Goal: Task Accomplishment & Management: Use online tool/utility

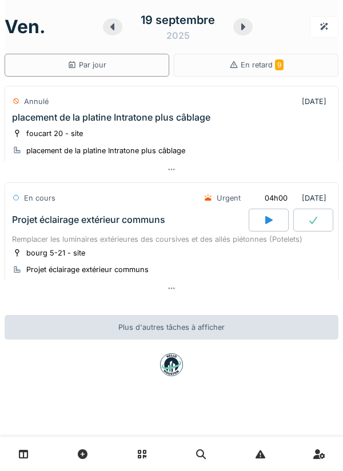
click at [239, 33] on div at bounding box center [242, 26] width 19 height 17
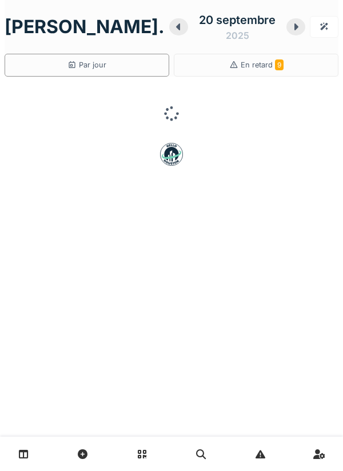
click at [286, 31] on div at bounding box center [295, 26] width 19 height 17
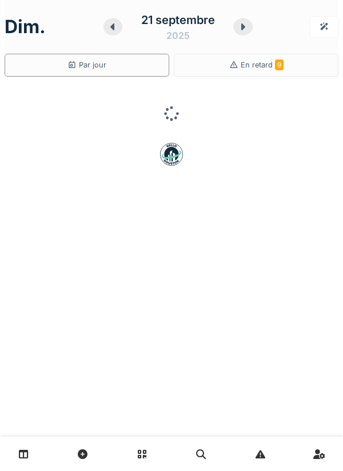
click at [237, 33] on div at bounding box center [242, 26] width 19 height 17
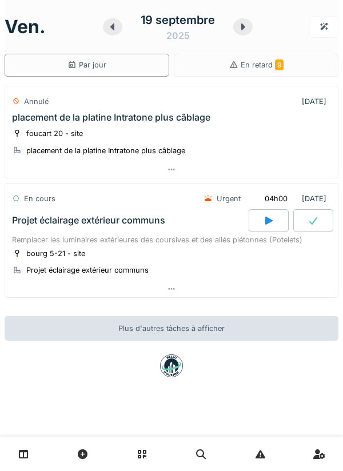
click at [235, 32] on div at bounding box center [242, 26] width 19 height 17
click at [239, 31] on div at bounding box center [242, 26] width 19 height 17
click at [239, 31] on icon at bounding box center [242, 26] width 11 height 9
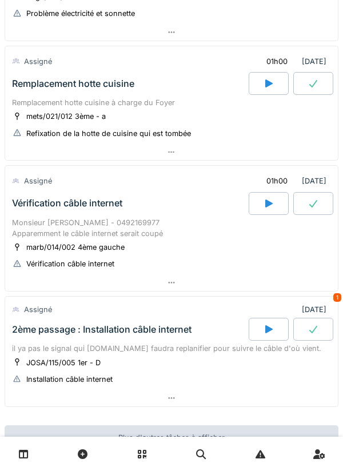
scroll to position [640, 0]
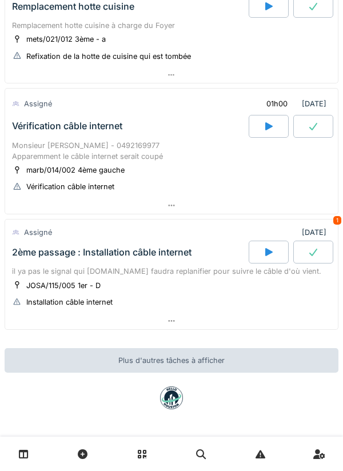
click at [59, 129] on div "Vérification câble internet" at bounding box center [67, 126] width 110 height 11
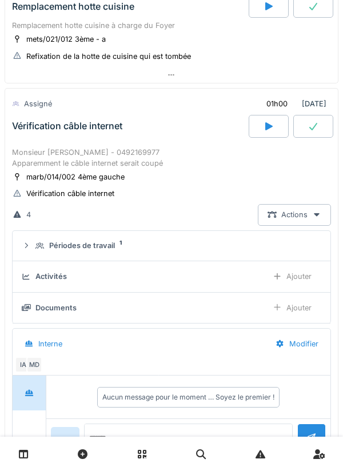
scroll to position [683, 0]
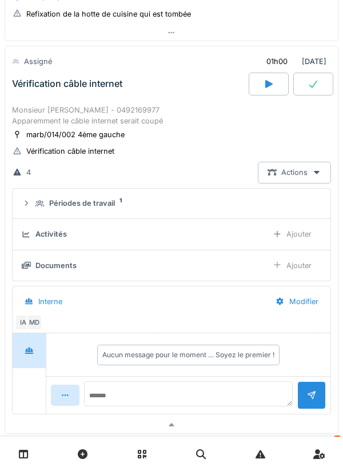
click at [82, 202] on div "Périodes de travail" at bounding box center [82, 203] width 66 height 11
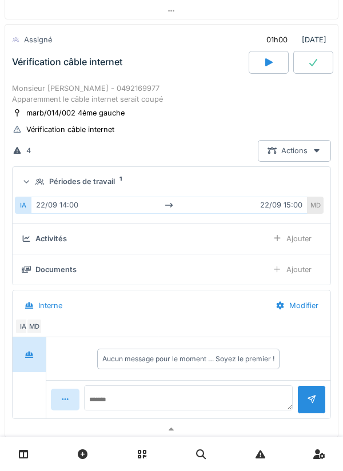
scroll to position [718, 0]
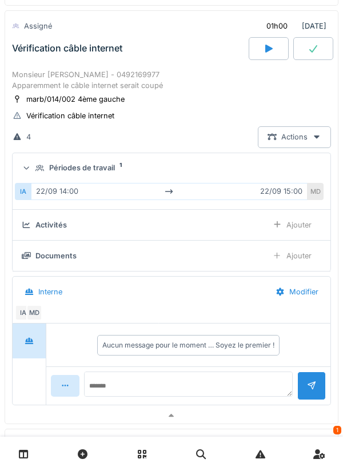
click at [63, 170] on div "Périodes de travail" at bounding box center [82, 167] width 66 height 11
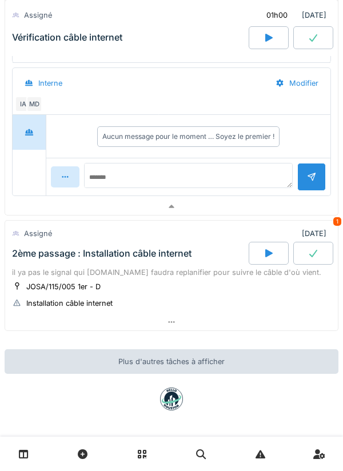
scroll to position [902, 0]
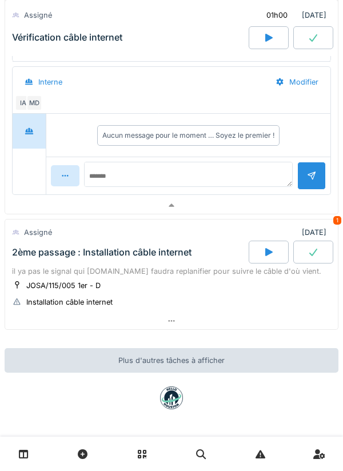
click at [101, 256] on div "2ème passage : Installation câble internet" at bounding box center [102, 252] width 180 height 11
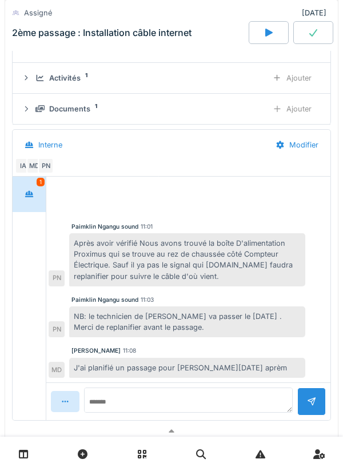
scroll to position [1204, 0]
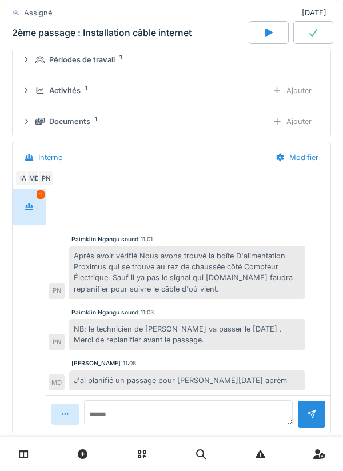
click at [33, 217] on div at bounding box center [29, 206] width 29 height 21
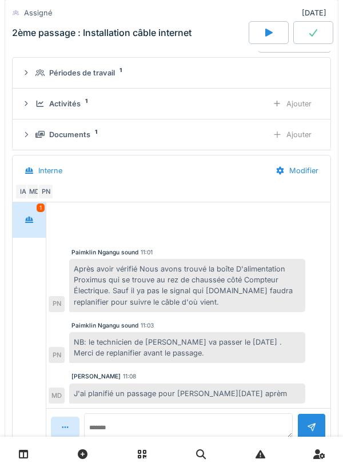
scroll to position [1178, 0]
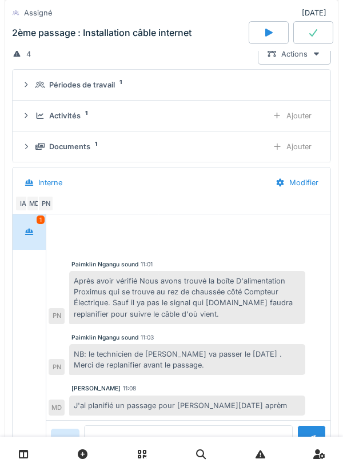
click at [52, 154] on div "Documents 1 Ajouter" at bounding box center [172, 146] width 300 height 21
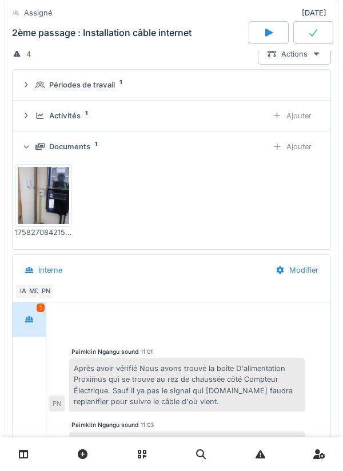
click at [43, 192] on img at bounding box center [43, 195] width 51 height 57
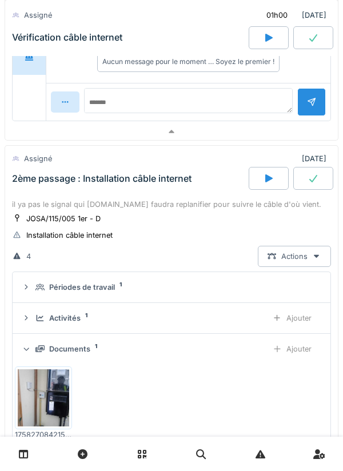
click at [59, 206] on div "il ya pas le signal qui arrive.il faudra replanifier pour suivre le câble d'où …" at bounding box center [171, 204] width 319 height 11
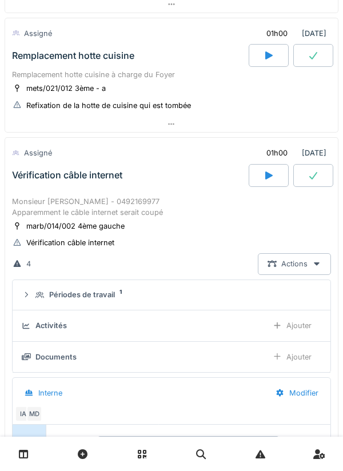
scroll to position [591, 0]
click at [36, 201] on div "Monsieur Ibrahim BARRY - 0492169977 Apparemment le câble internet serait coupé" at bounding box center [171, 208] width 319 height 22
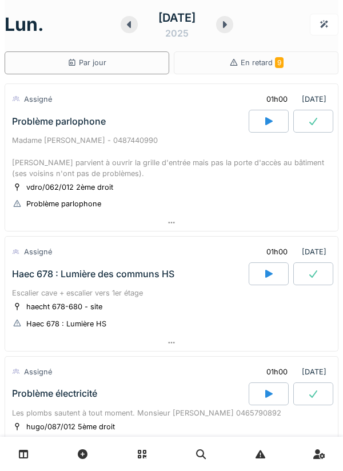
scroll to position [0, 0]
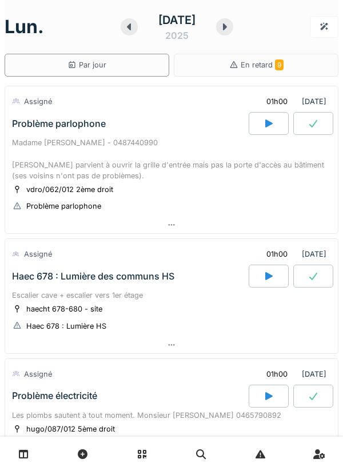
click at [230, 30] on icon at bounding box center [224, 26] width 11 height 9
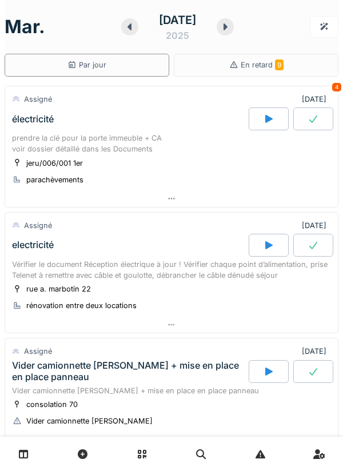
click at [234, 31] on div at bounding box center [225, 26] width 17 height 17
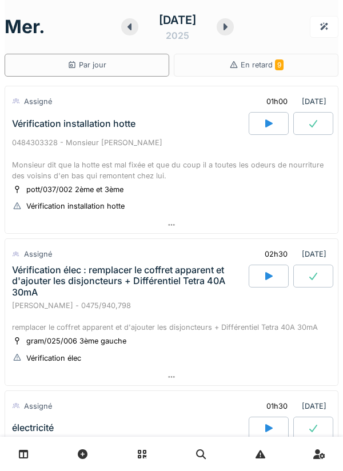
click at [231, 28] on icon at bounding box center [225, 26] width 11 height 9
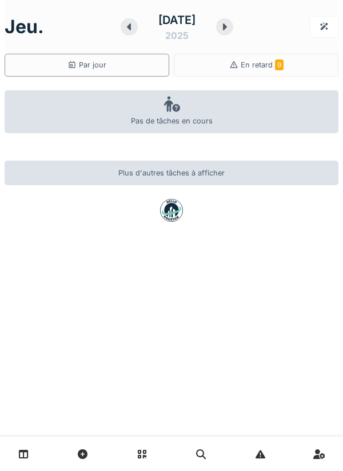
click at [27, 451] on icon at bounding box center [24, 454] width 10 height 10
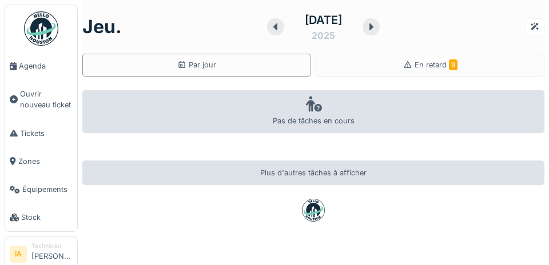
click at [16, 68] on icon at bounding box center [13, 66] width 7 height 8
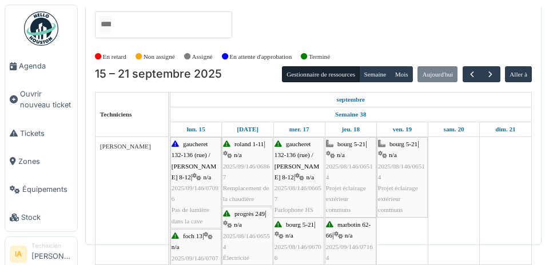
scroll to position [59, 0]
click at [342, 66] on button "button" at bounding box center [490, 74] width 19 height 17
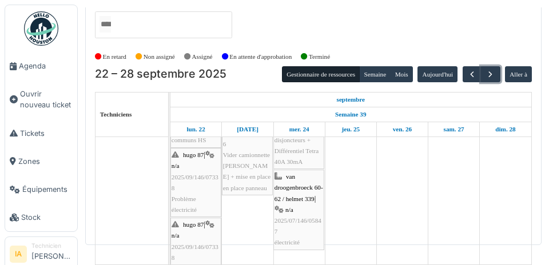
scroll to position [270, 0]
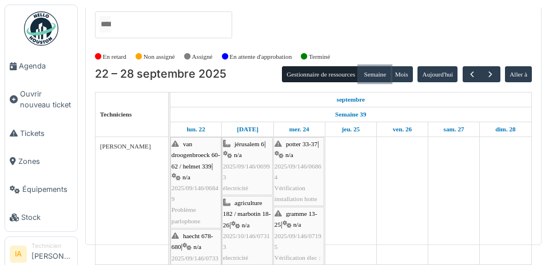
click at [342, 66] on button "Semaine" at bounding box center [374, 74] width 31 height 16
